Goal: Task Accomplishment & Management: Manage account settings

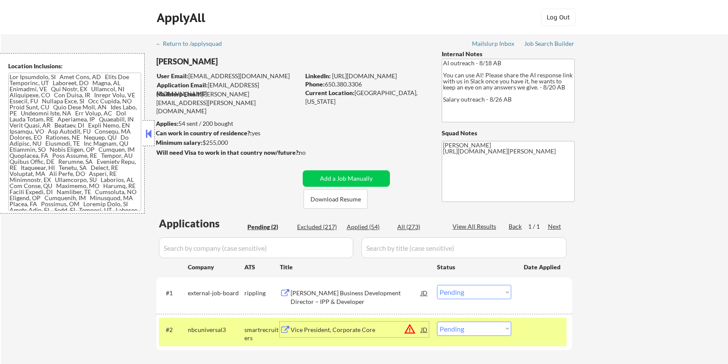
select select ""pending""
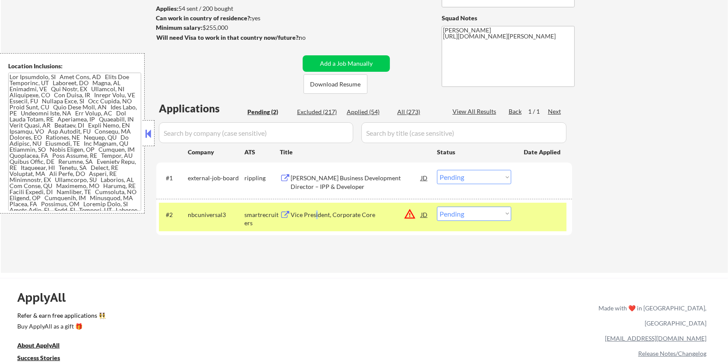
drag, startPoint x: 230, startPoint y: 30, endPoint x: 203, endPoint y: 28, distance: 26.8
click at [203, 28] on div "Minimum salary: $255,000" at bounding box center [228, 27] width 144 height 9
copy div "$255,000"
click at [477, 209] on select "Choose an option... Pending Applied Excluded (Questions) Excluded (Expired) Exc…" at bounding box center [474, 213] width 74 height 14
select select ""applied""
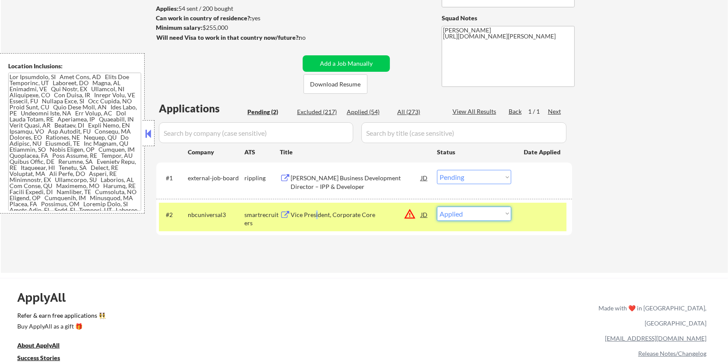
click at [437, 206] on select "Choose an option... Pending Applied Excluded (Questions) Excluded (Expired) Exc…" at bounding box center [474, 213] width 74 height 14
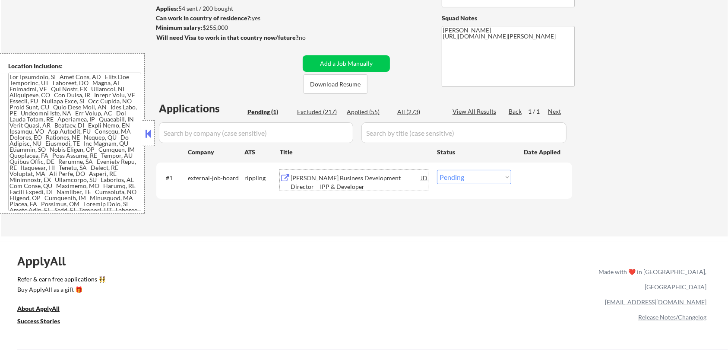
click at [347, 177] on div "[PERSON_NAME] Business Development Director – IPP & Developer" at bounding box center [356, 182] width 130 height 17
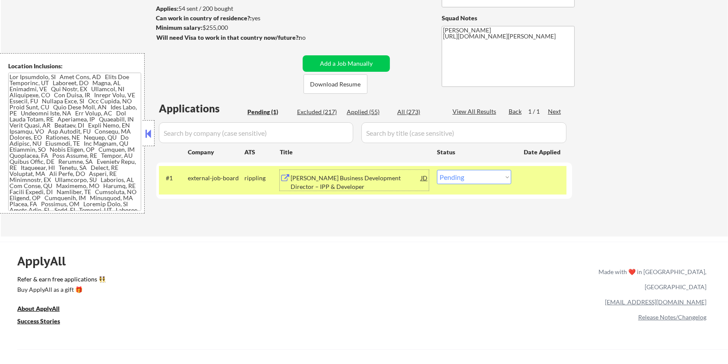
click at [484, 172] on select "Choose an option... Pending Applied Excluded (Questions) Excluded (Expired) Exc…" at bounding box center [474, 177] width 74 height 14
select select ""excluded__bad_match_""
click at [437, 170] on select "Choose an option... Pending Applied Excluded (Questions) Excluded (Expired) Exc…" at bounding box center [474, 177] width 74 height 14
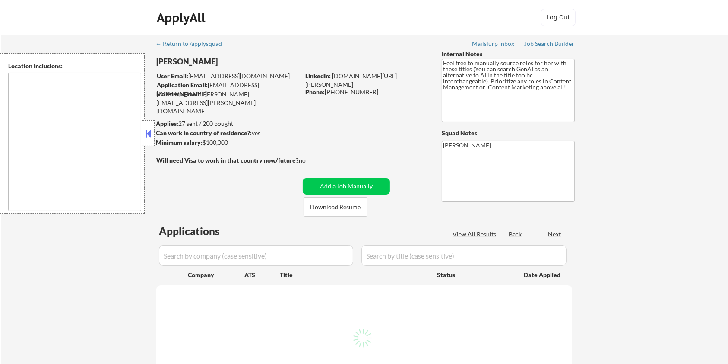
type textarea "Minneapolis, MN Saint Paul, MN Edina, MN Richfield, MN Bloomington, MN Golden V…"
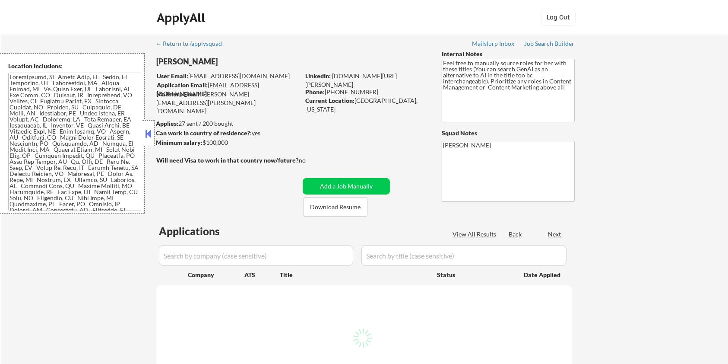
select select ""pending""
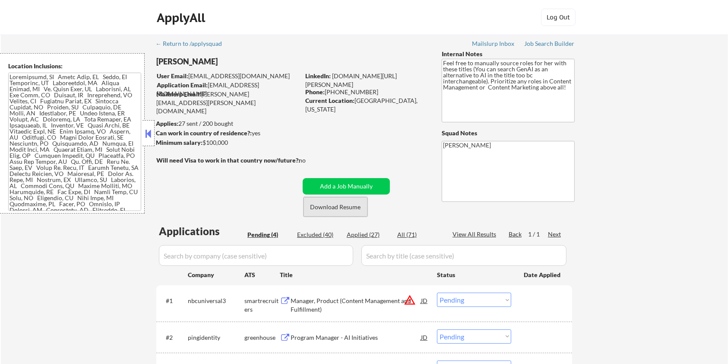
click at [353, 208] on button "Download Resume" at bounding box center [336, 206] width 64 height 19
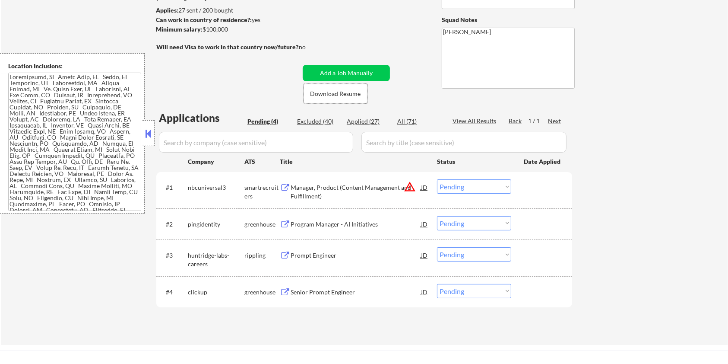
scroll to position [115, 0]
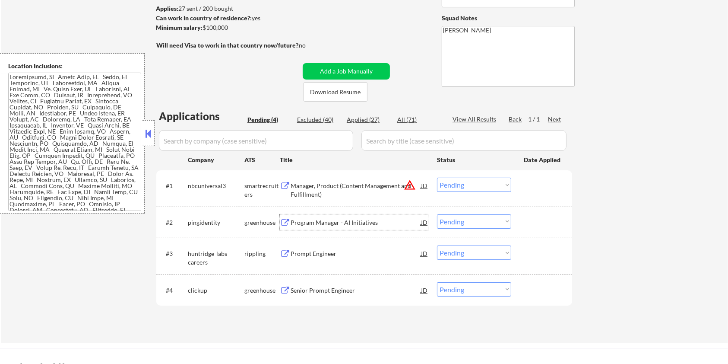
click at [331, 222] on div "Program Manager - AI Initiatives" at bounding box center [356, 222] width 130 height 9
